Goal: Find contact information: Find contact information

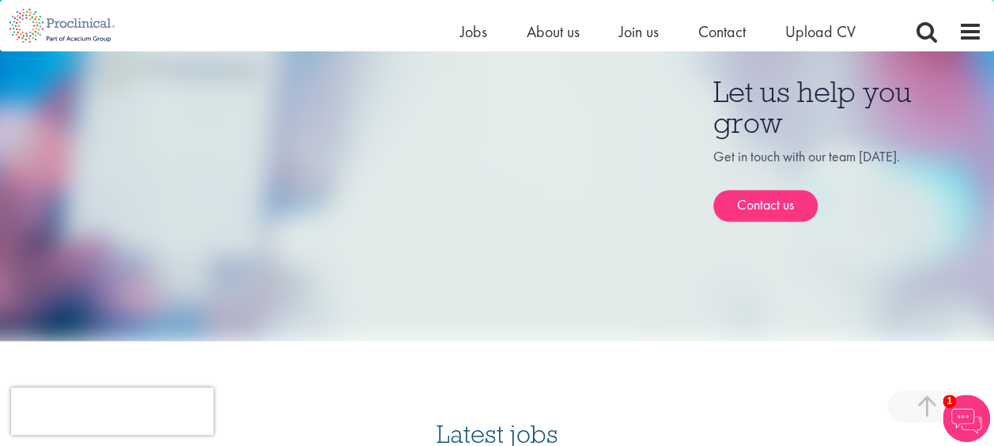
scroll to position [1347, 0]
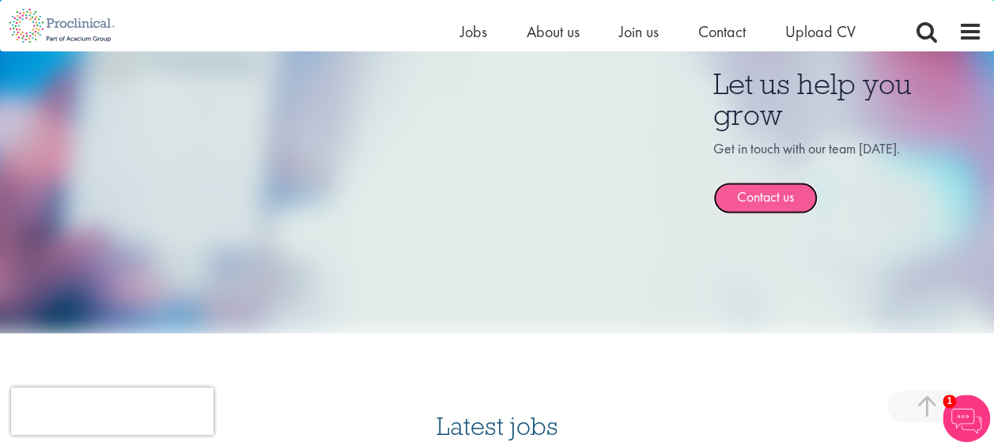
click at [786, 191] on link "Contact us" at bounding box center [765, 198] width 104 height 32
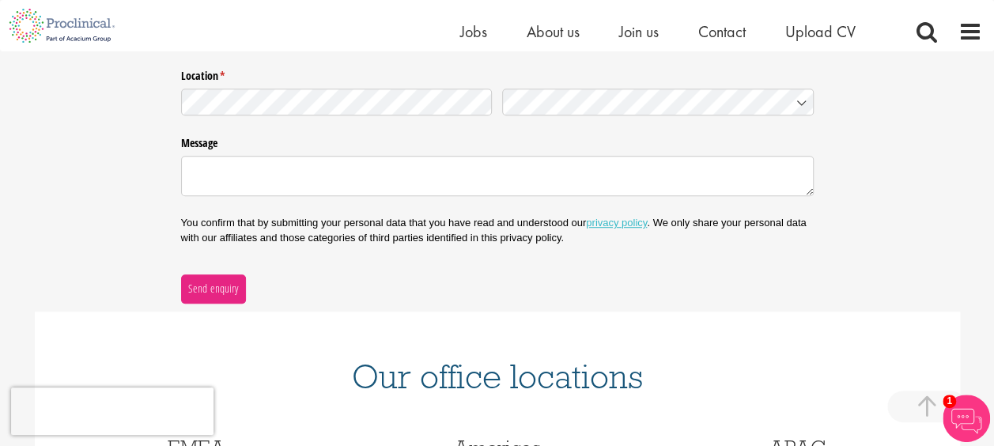
scroll to position [389, 0]
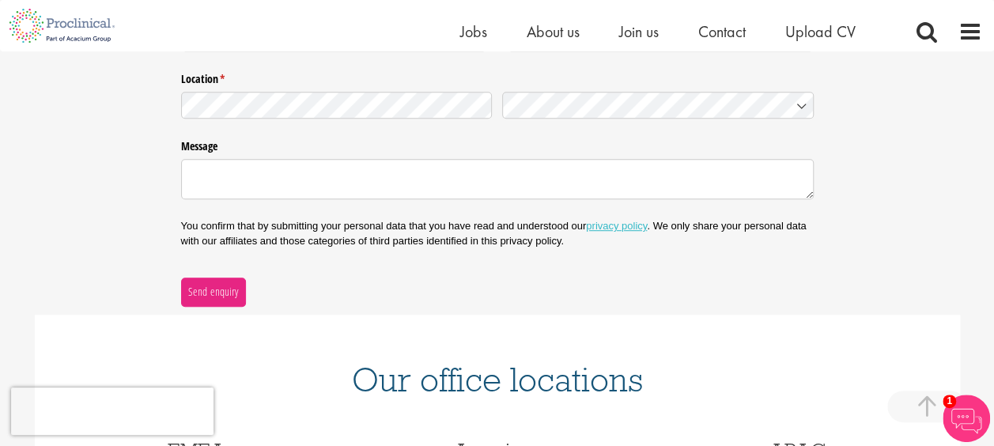
drag, startPoint x: 990, startPoint y: 292, endPoint x: 988, endPoint y: 353, distance: 60.9
click at [988, 353] on div "Contact us General enquiries Nature of enquiry * (required) Name * (required) E…" at bounding box center [497, 200] width 994 height 841
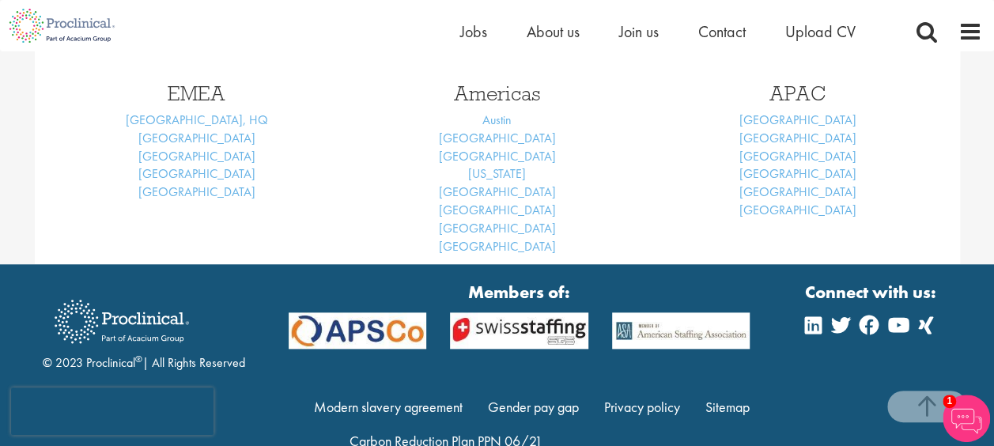
scroll to position [787, 0]
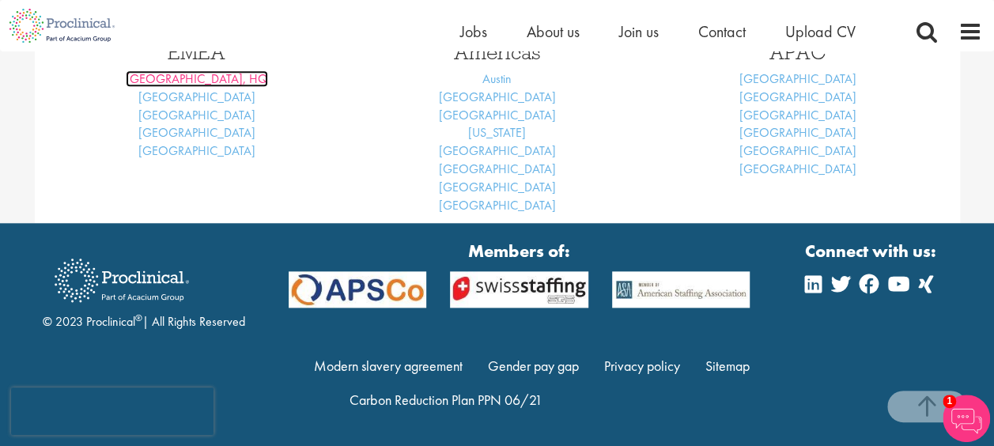
click at [215, 76] on link "[GEOGRAPHIC_DATA], HQ" at bounding box center [197, 78] width 142 height 17
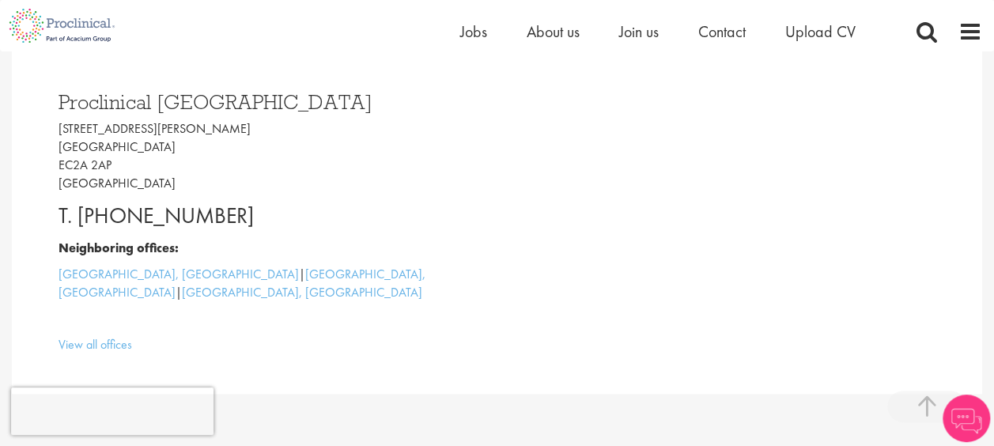
scroll to position [416, 0]
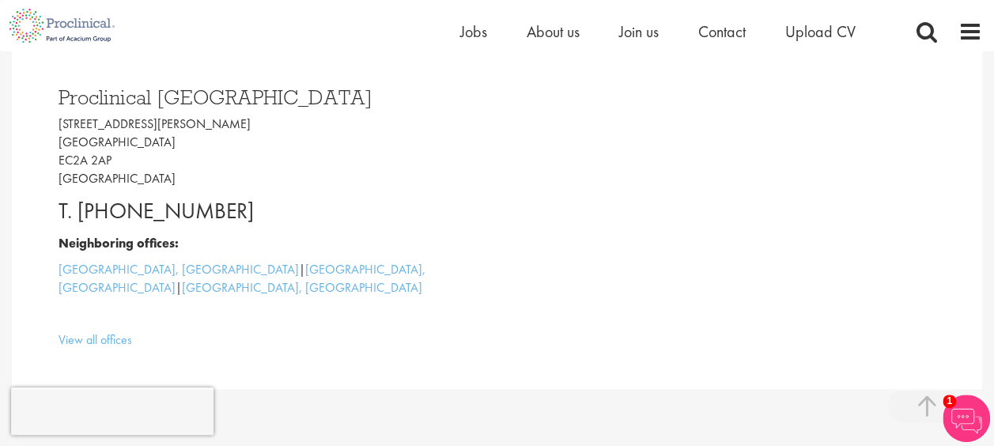
drag, startPoint x: 266, startPoint y: 224, endPoint x: 49, endPoint y: 97, distance: 251.9
click at [49, 97] on div "Proclinical London 9 Appold Street London EC2A 2AP United Kingdom T. +44 207 43…" at bounding box center [272, 214] width 451 height 286
copy div "Proclinical London 9 Appold Street London EC2A 2AP United Kingdom T. +44 207 43…"
click at [49, 97] on div "Proclinical London 9 Appold Street London EC2A 2AP United Kingdom T. +44 207 43…" at bounding box center [272, 214] width 451 height 286
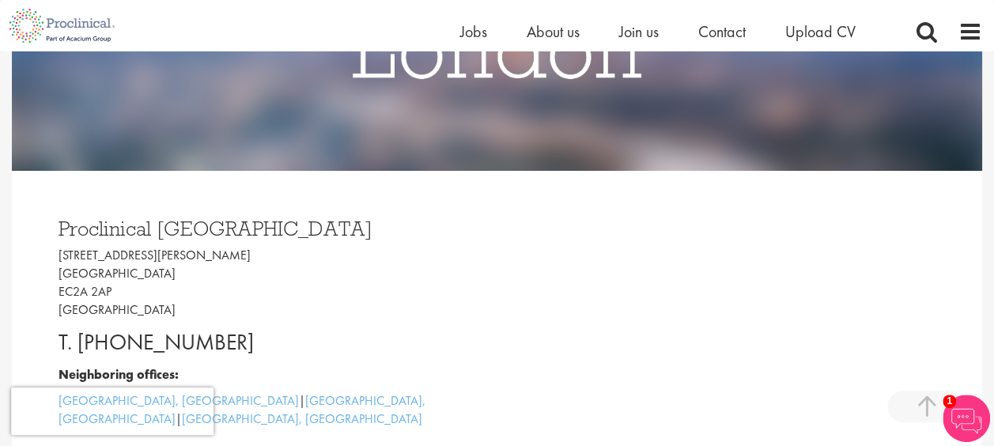
scroll to position [0, 0]
